Goal: Information Seeking & Learning: Check status

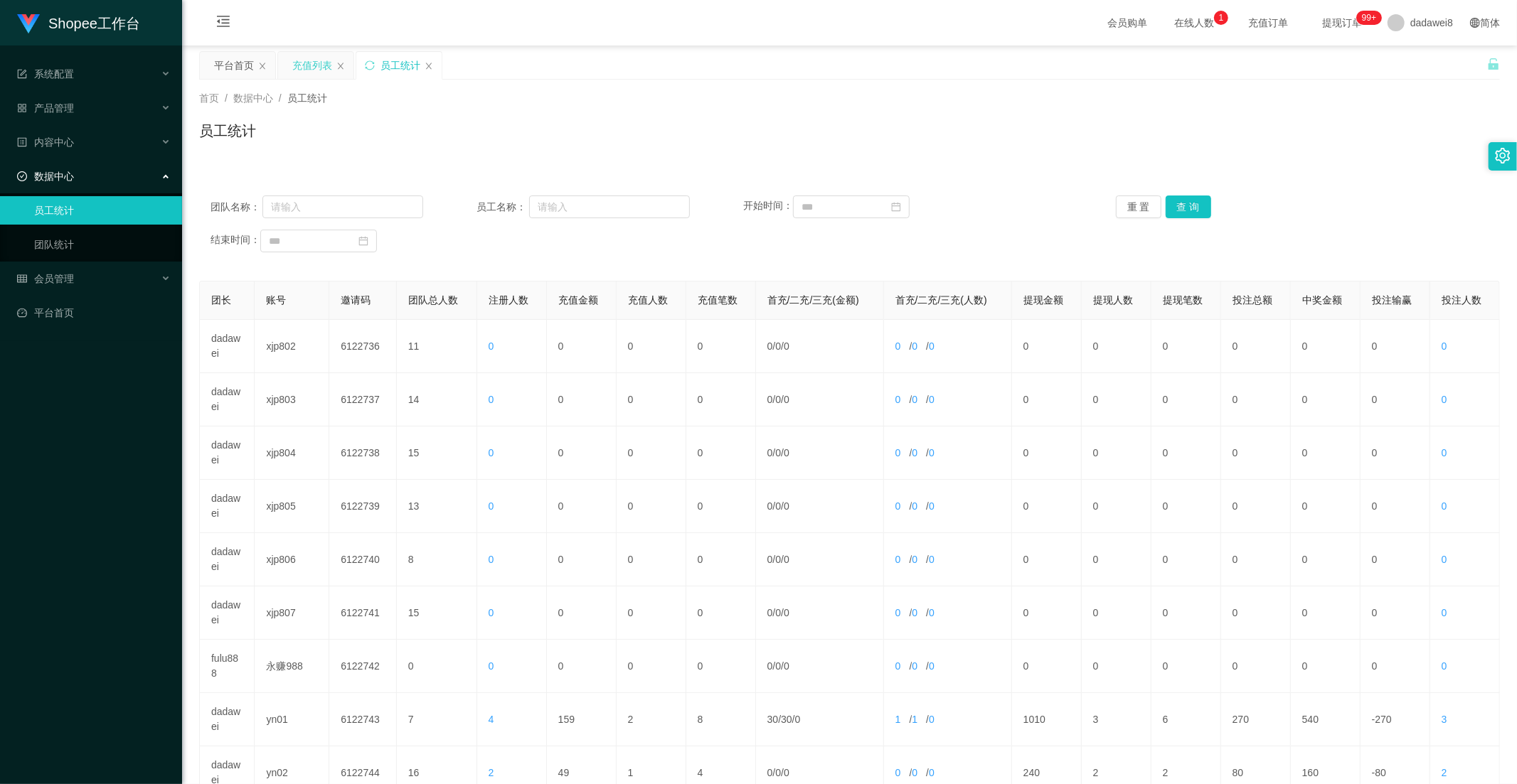
click at [305, 60] on div "充值列表" at bounding box center [312, 66] width 40 height 27
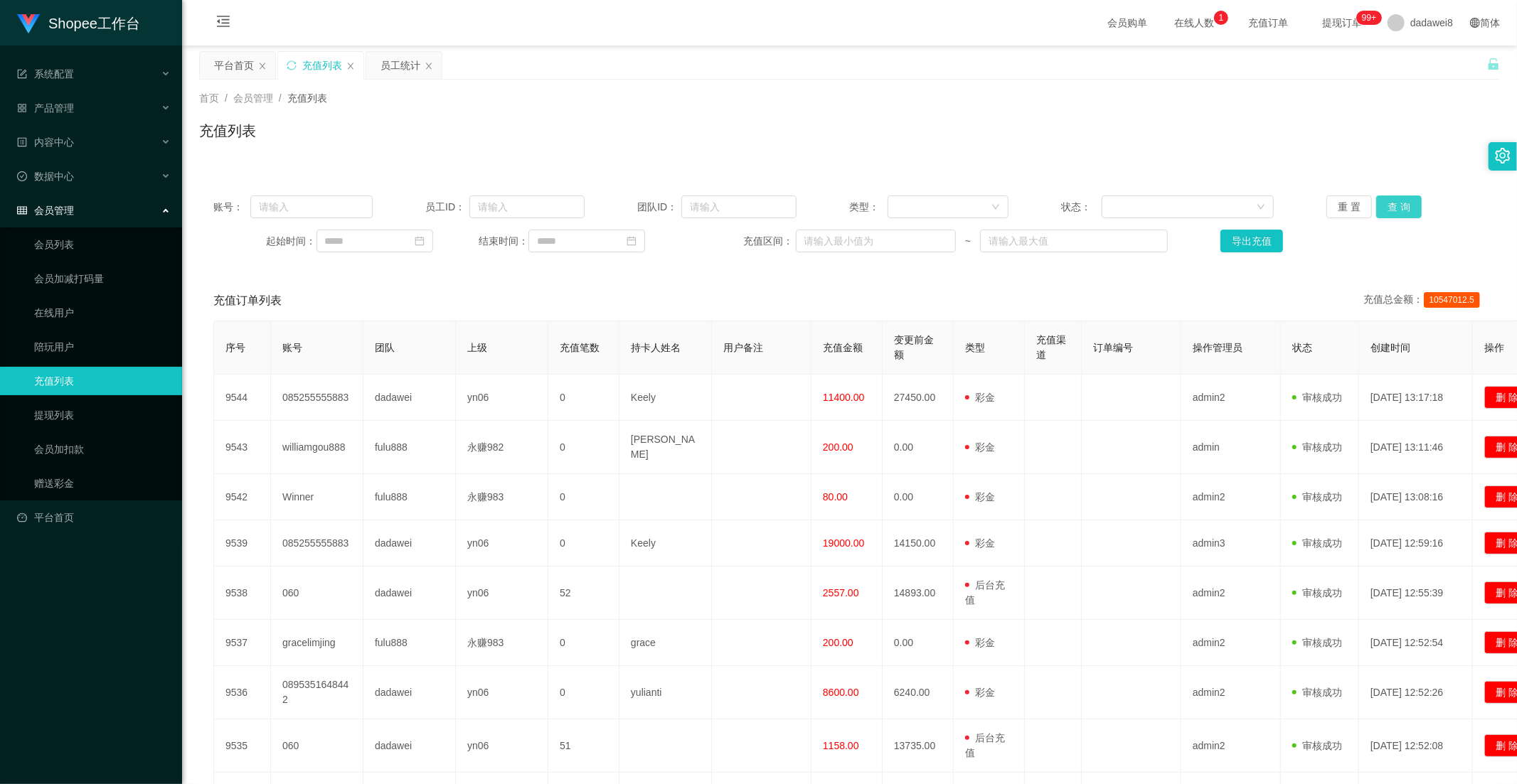
click at [1403, 206] on button "查 询" at bounding box center [1398, 207] width 45 height 23
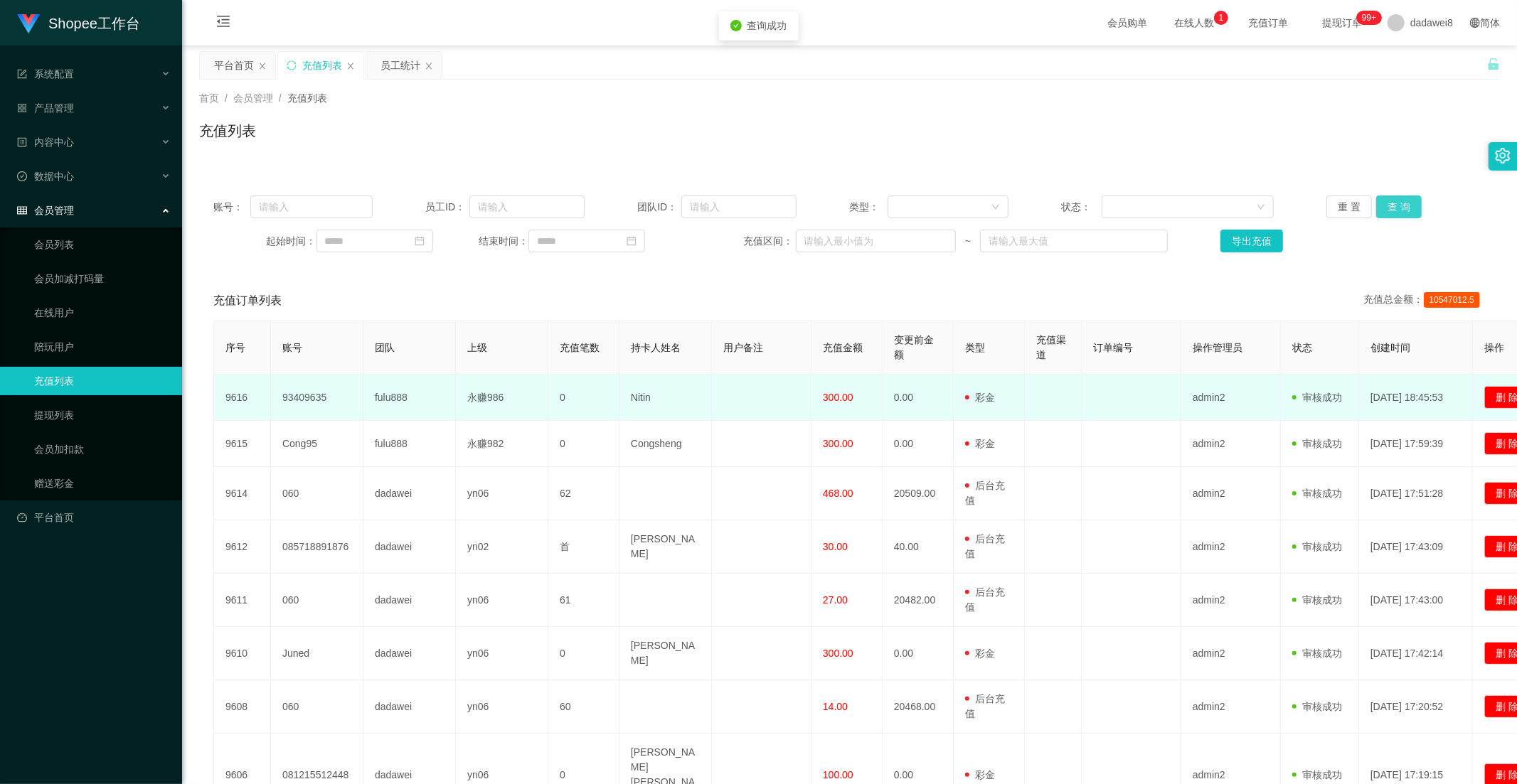
scroll to position [158, 0]
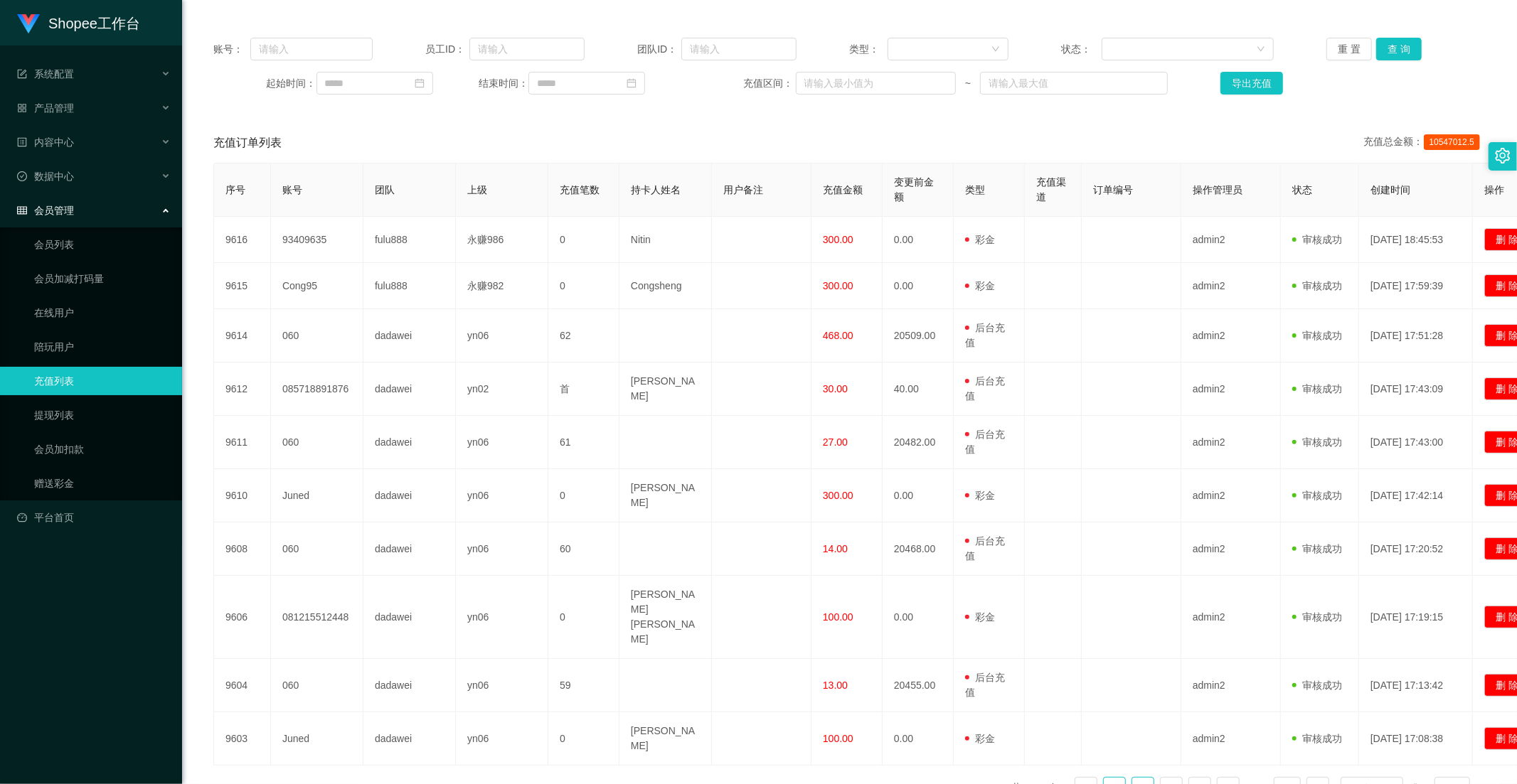
click at [1132, 778] on link "2" at bounding box center [1142, 788] width 22 height 22
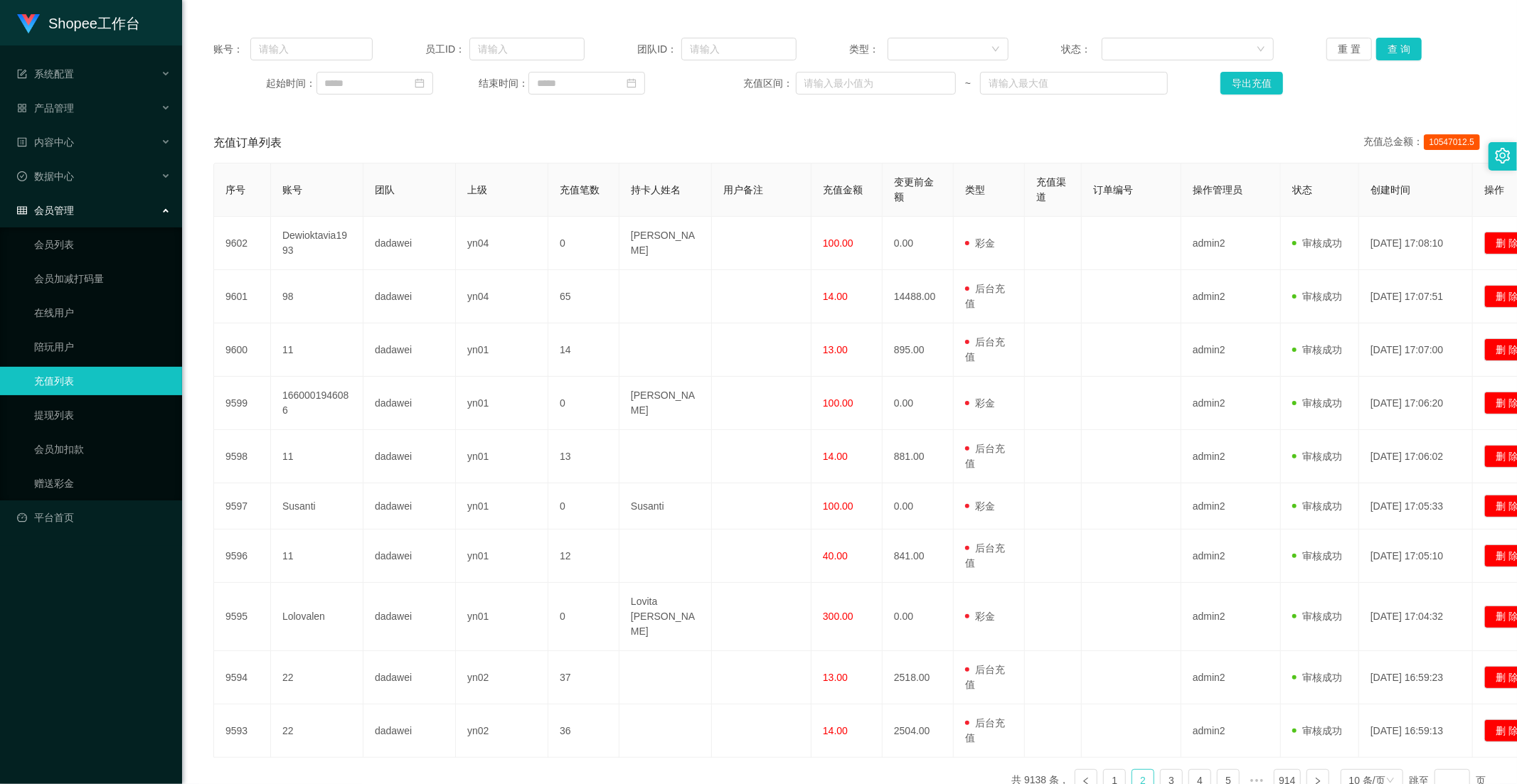
scroll to position [0, 0]
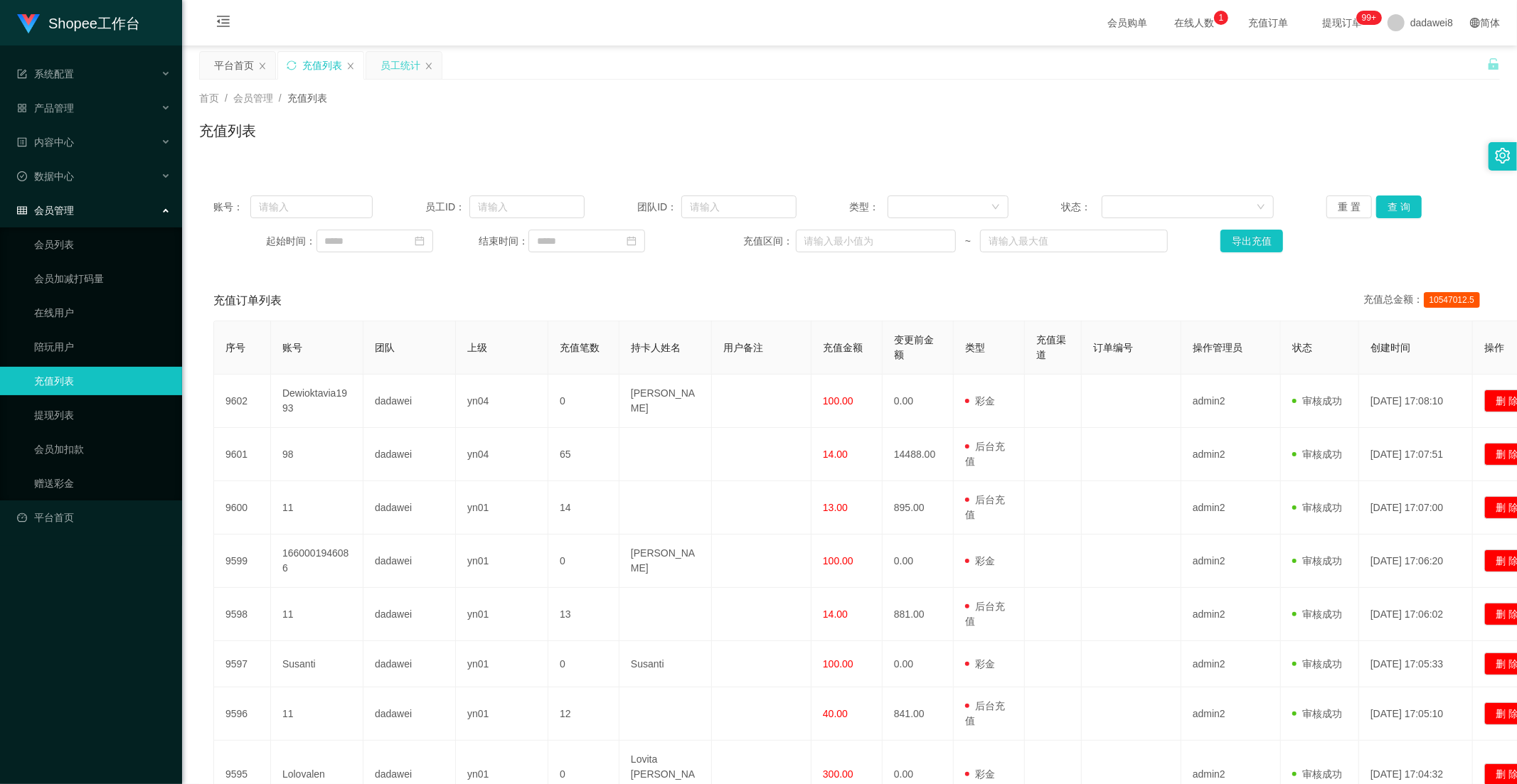
click at [380, 58] on div "员工统计" at bounding box center [400, 66] width 40 height 27
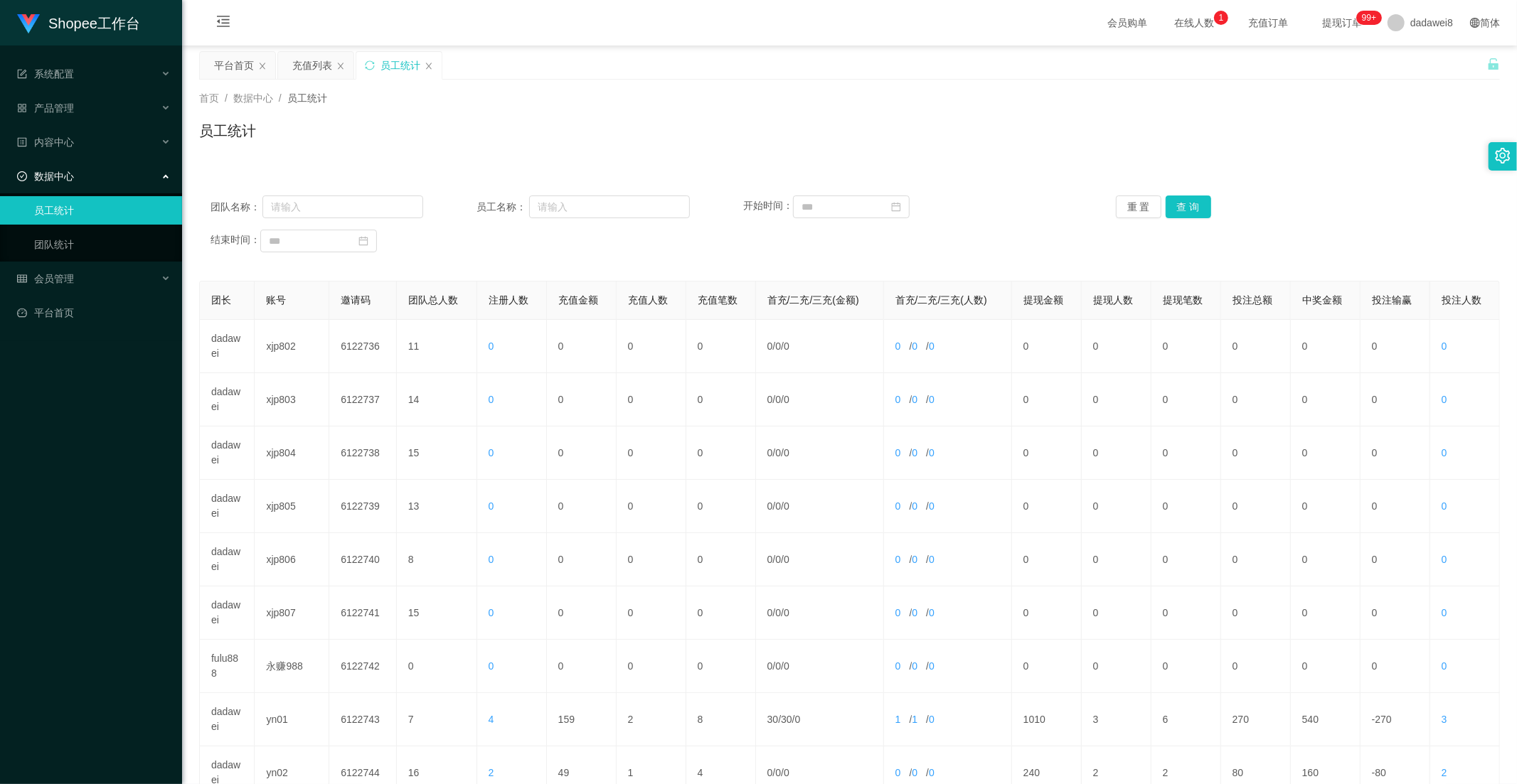
scroll to position [199, 0]
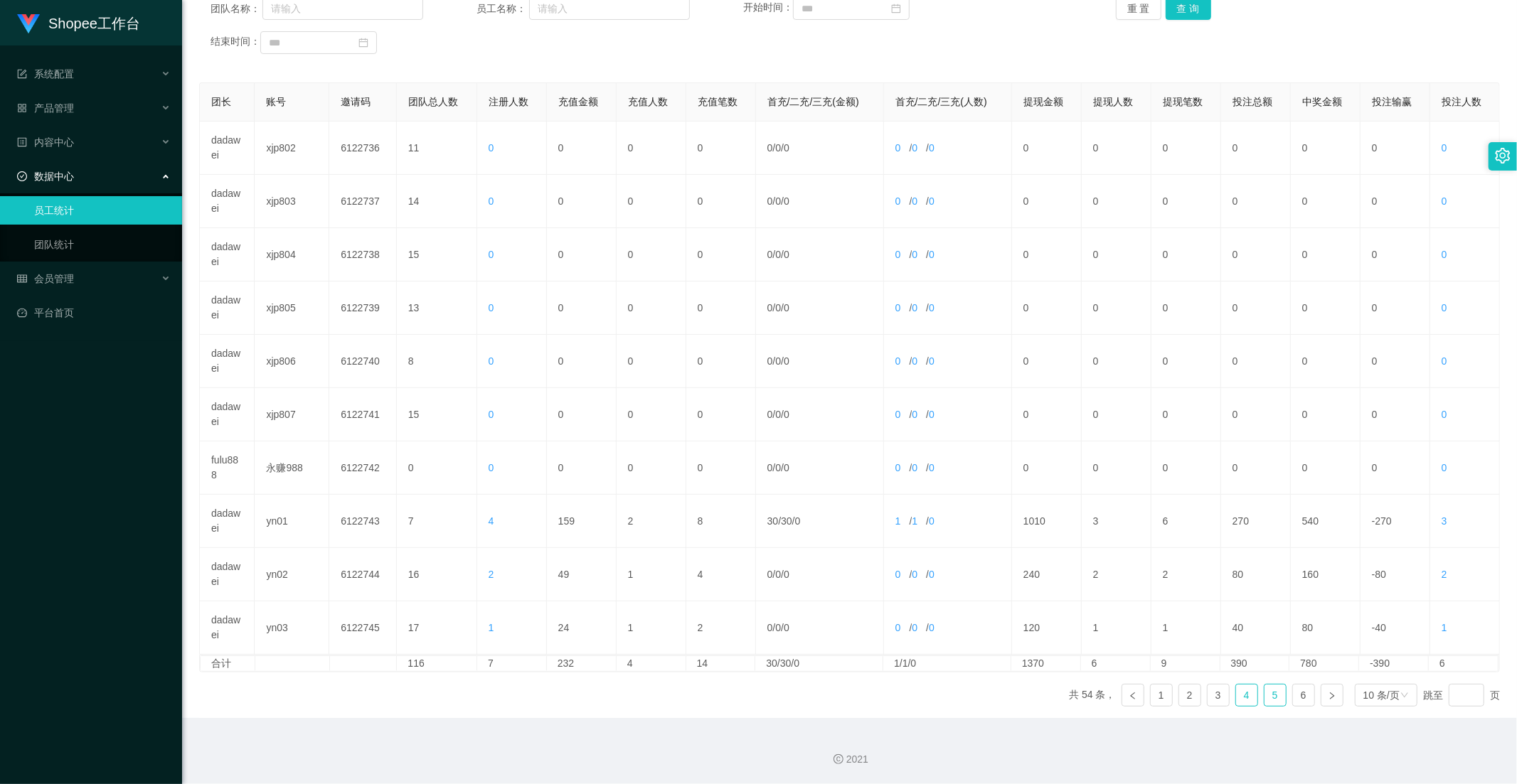
click at [1236, 692] on link "4" at bounding box center [1247, 695] width 22 height 22
click at [1274, 695] on link "5" at bounding box center [1275, 695] width 22 height 22
click at [1293, 695] on link "6" at bounding box center [1304, 695] width 22 height 22
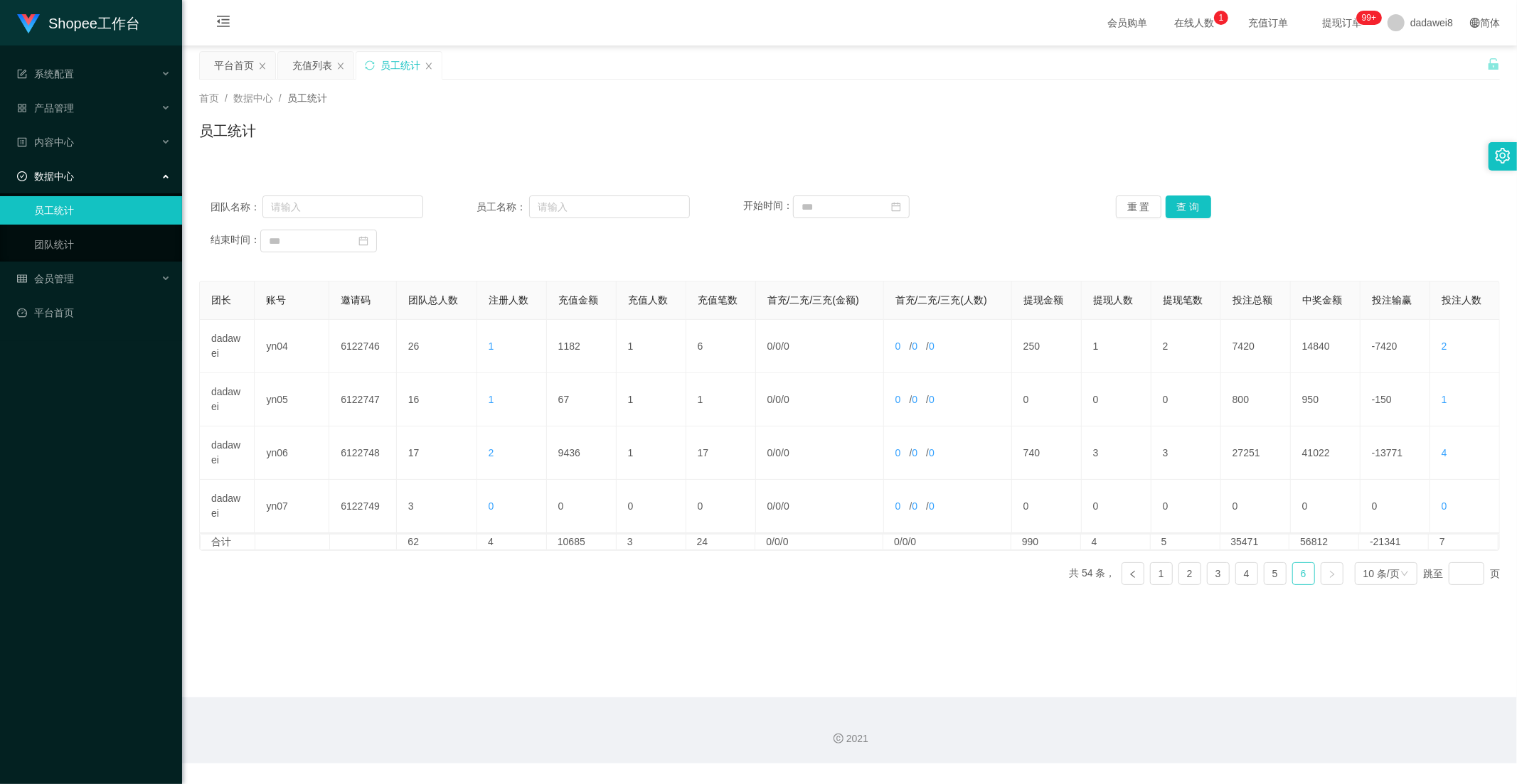
scroll to position [0, 0]
click at [1274, 574] on link "5" at bounding box center [1275, 574] width 22 height 22
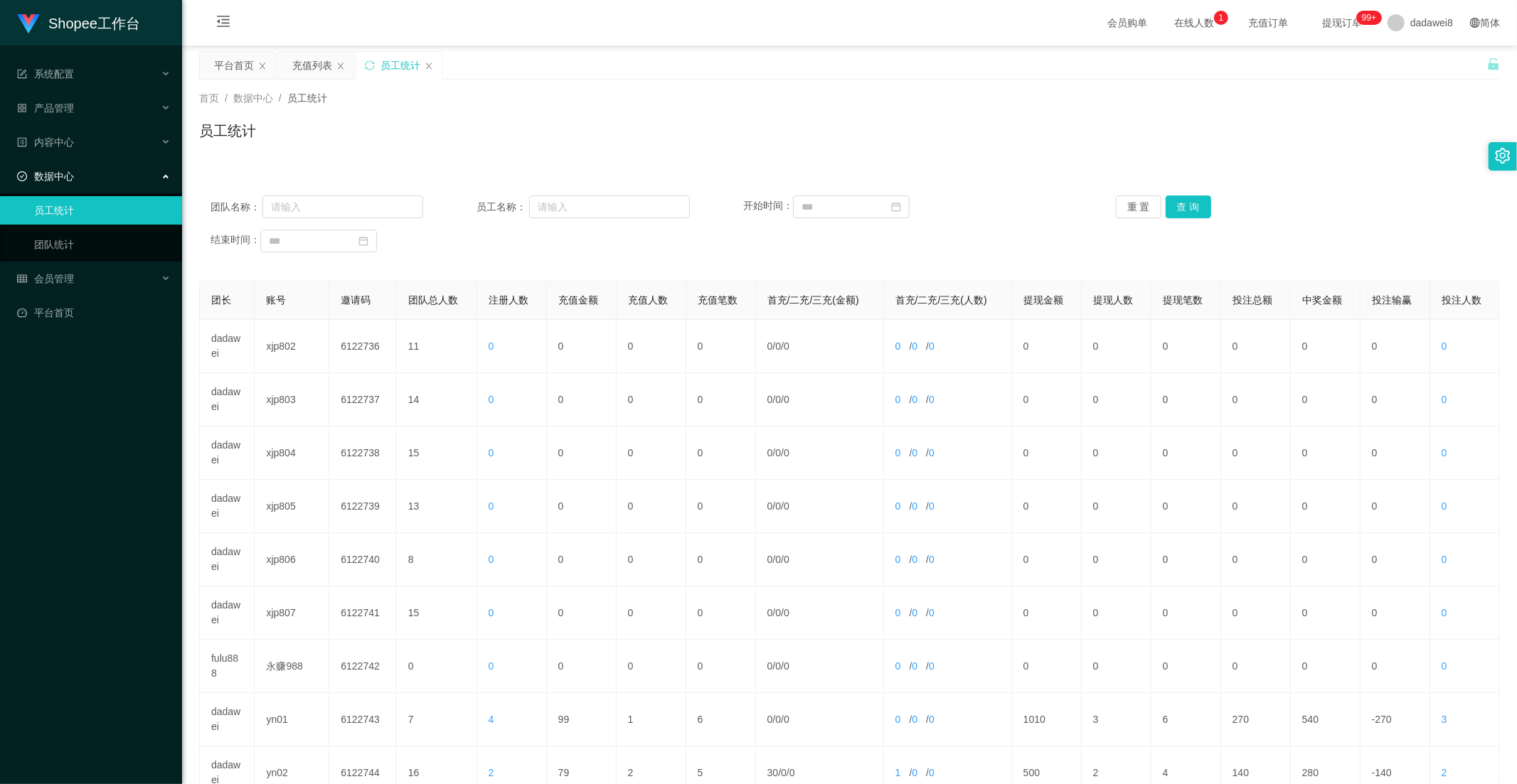
scroll to position [199, 0]
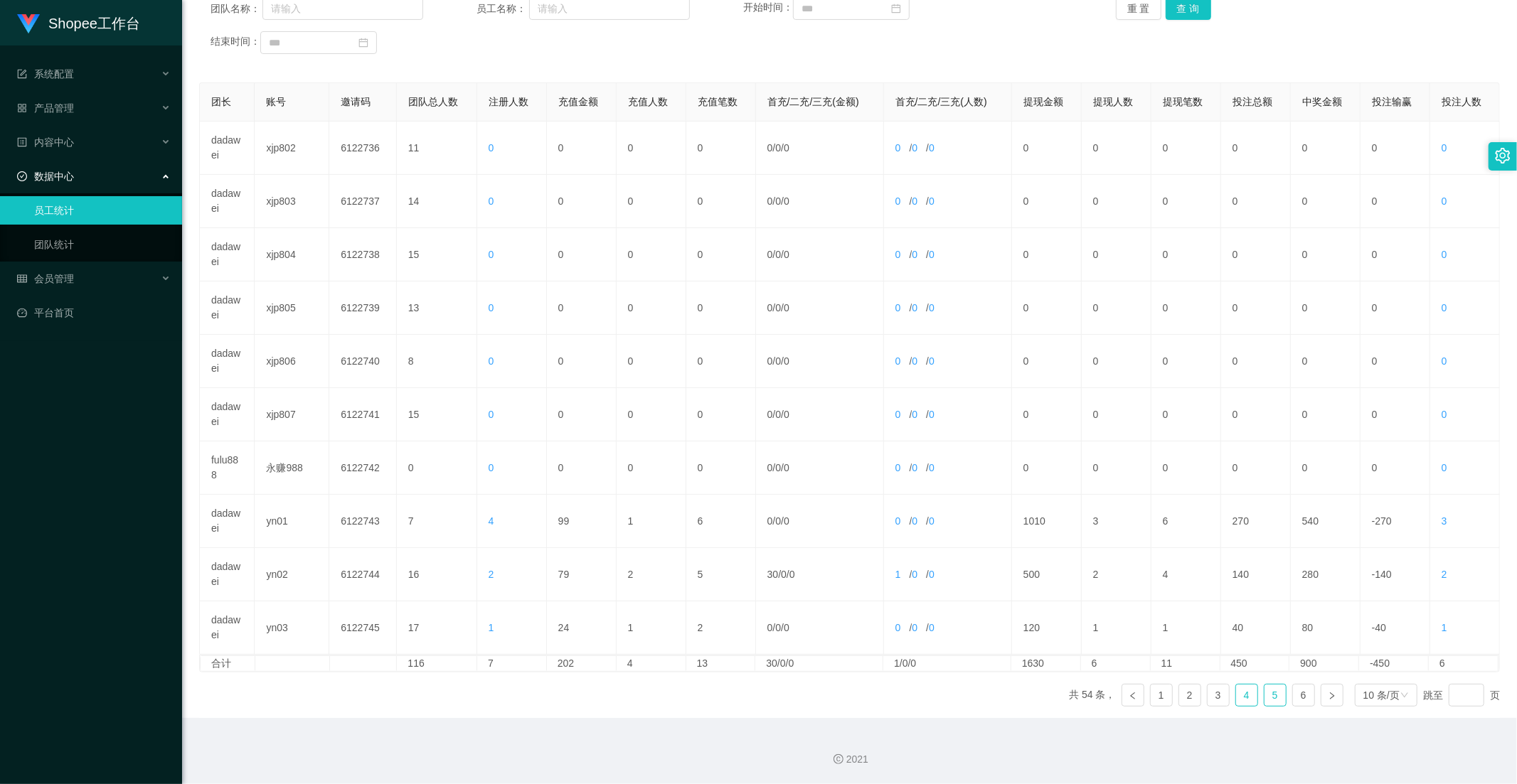
click at [1236, 695] on link "4" at bounding box center [1247, 695] width 22 height 22
